Goal: Task Accomplishment & Management: Complete application form

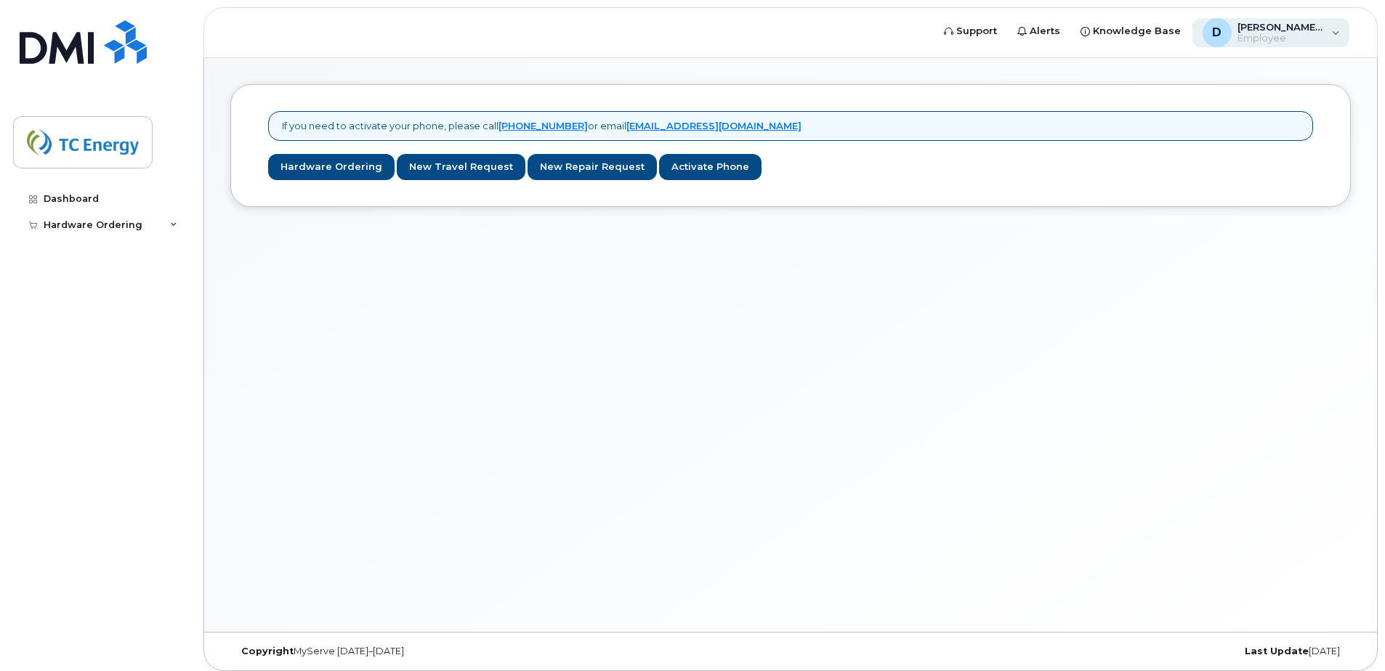
click at [1330, 28] on div "D [PERSON_NAME][EMAIL_ADDRESS][DOMAIN_NAME] Employee" at bounding box center [1271, 32] width 158 height 29
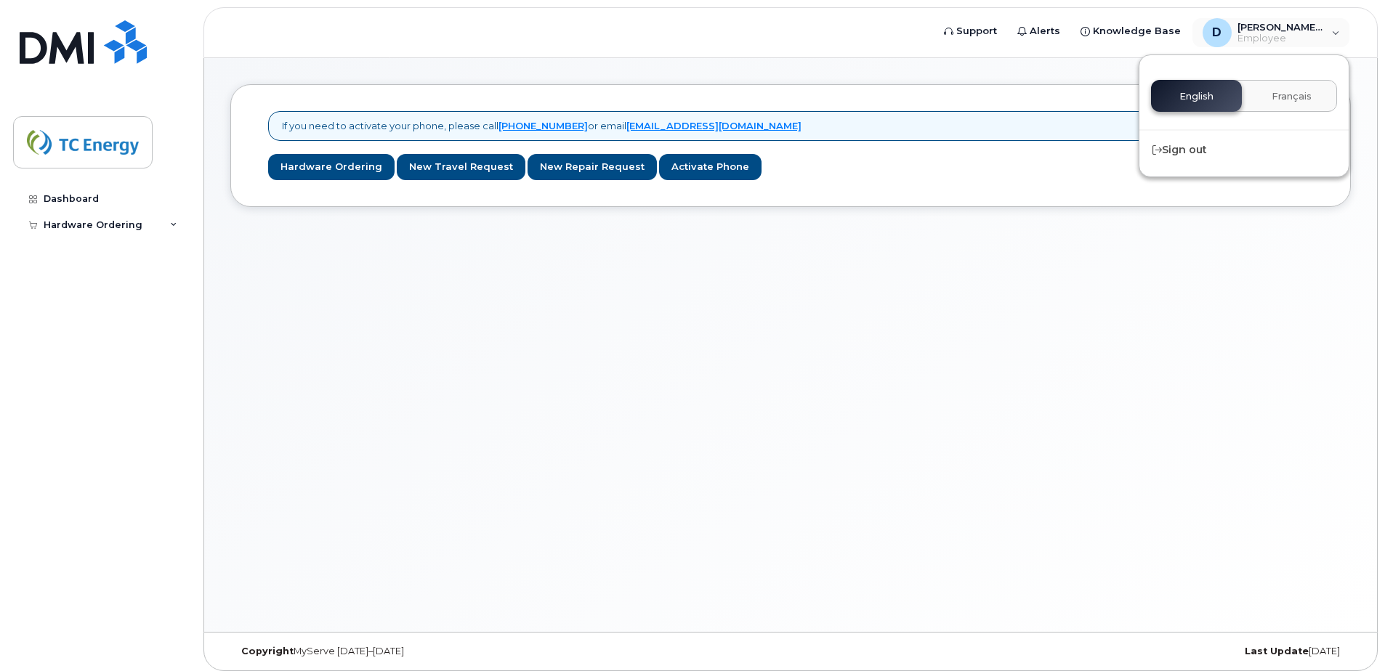
drag, startPoint x: 984, startPoint y: 304, endPoint x: 990, endPoint y: 286, distance: 18.9
click at [977, 307] on div "If you need to activate your phone, please call [PHONE_NUMBER] or email [EMAIL_…" at bounding box center [790, 345] width 1173 height 574
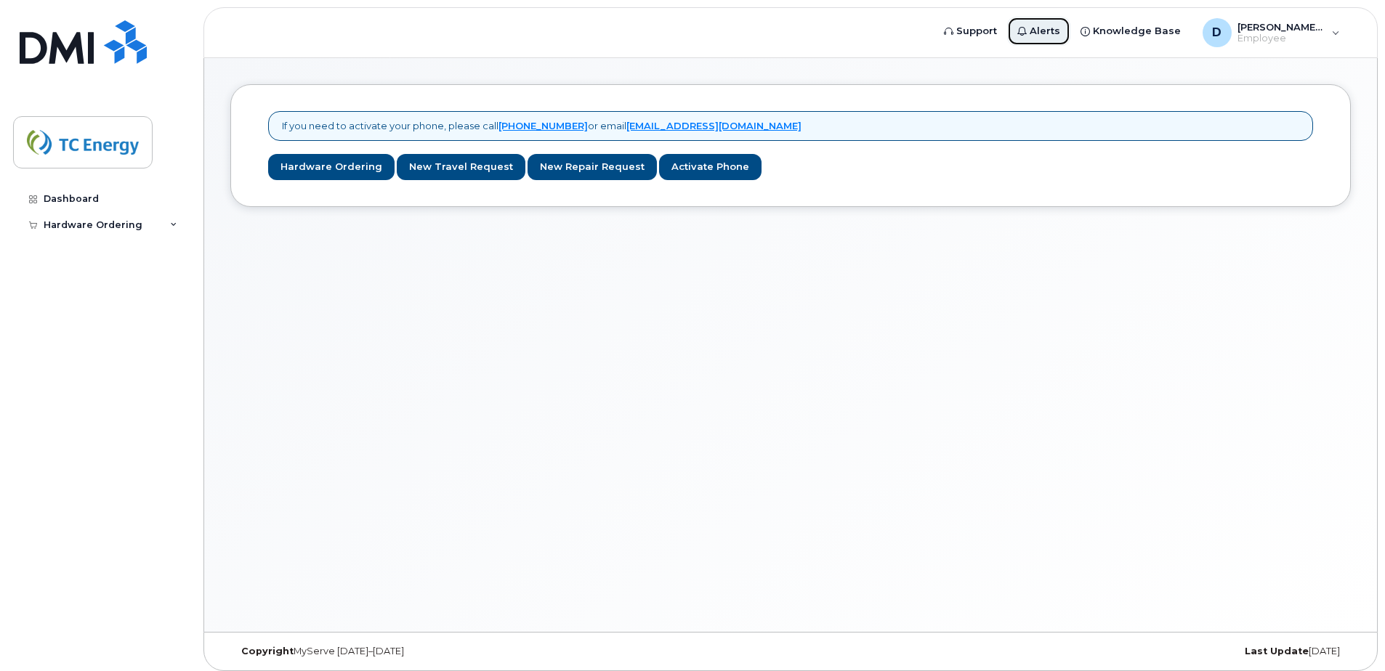
click at [1042, 33] on span "Alerts" at bounding box center [1044, 31] width 31 height 15
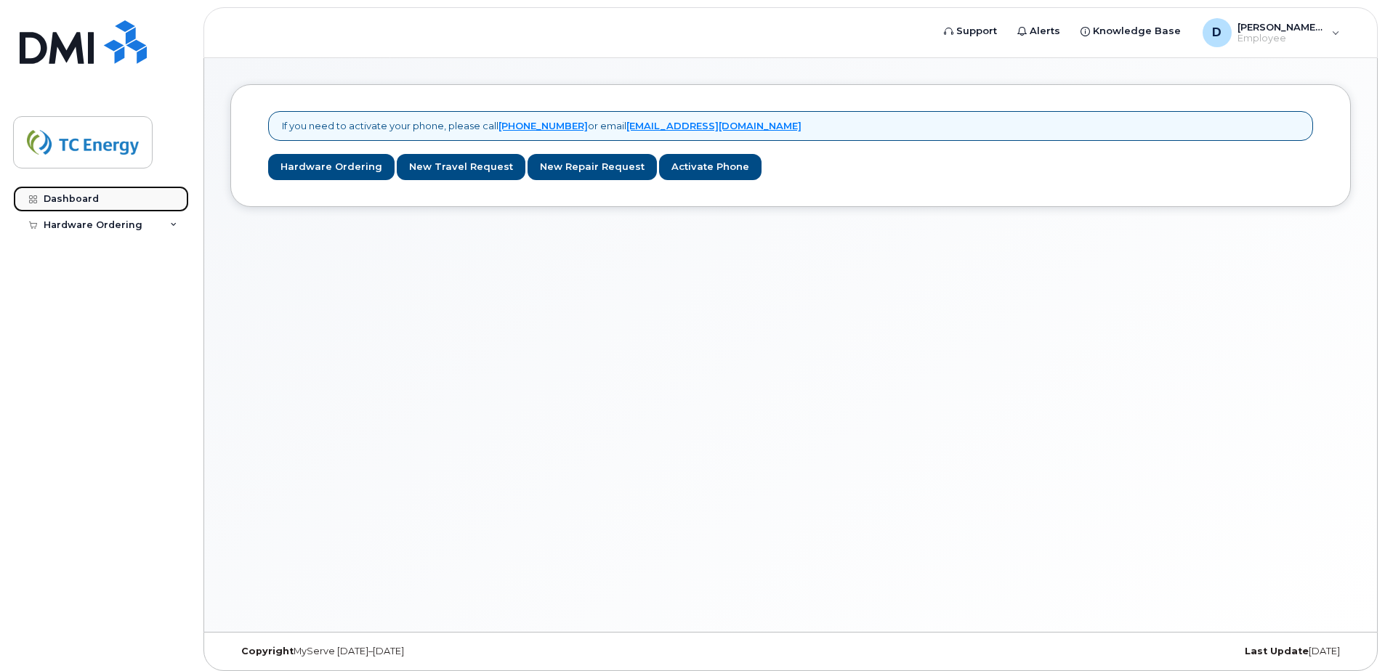
click at [82, 201] on div "Dashboard" at bounding box center [71, 199] width 55 height 12
